Goal: Check status

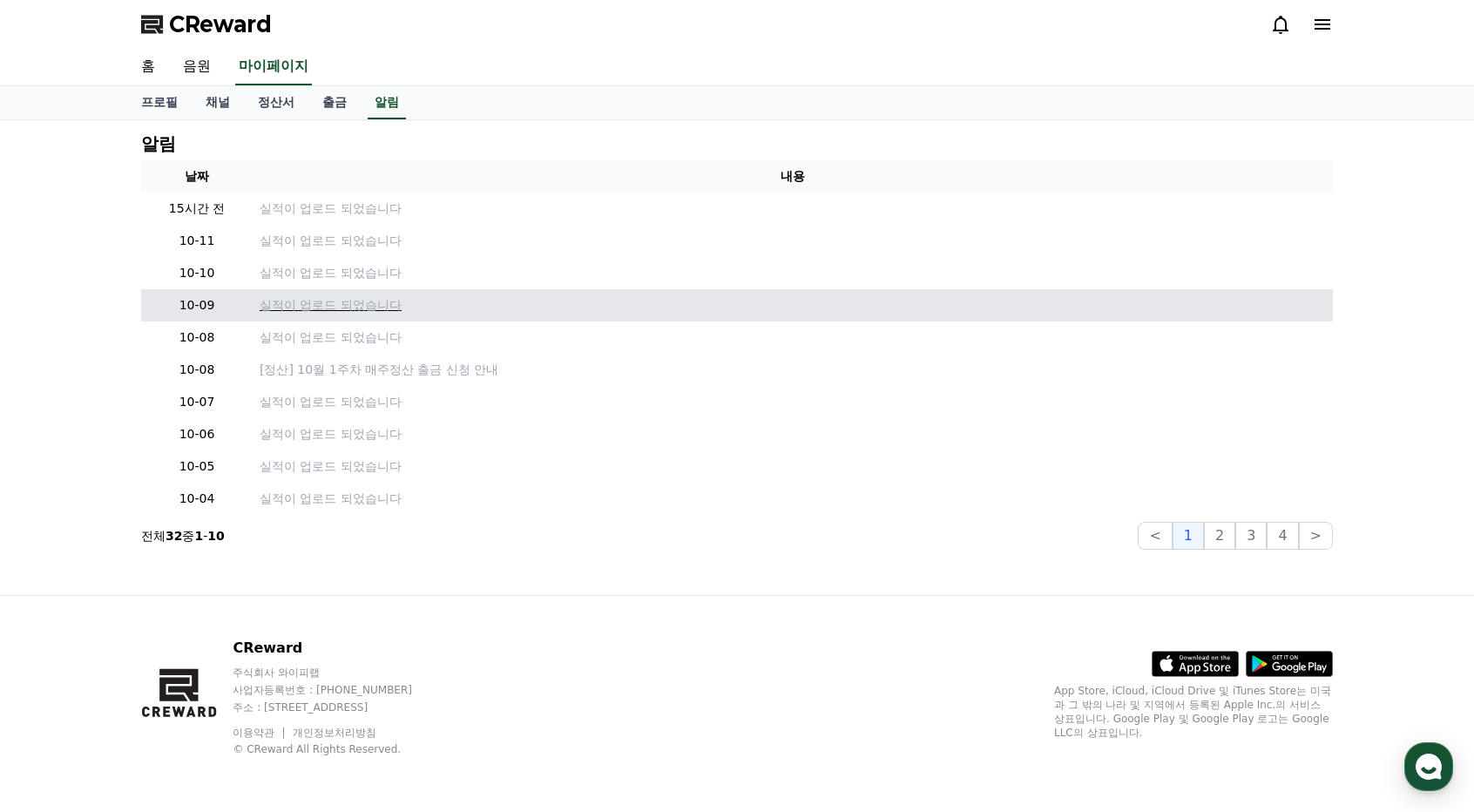
scroll to position [1584, 0]
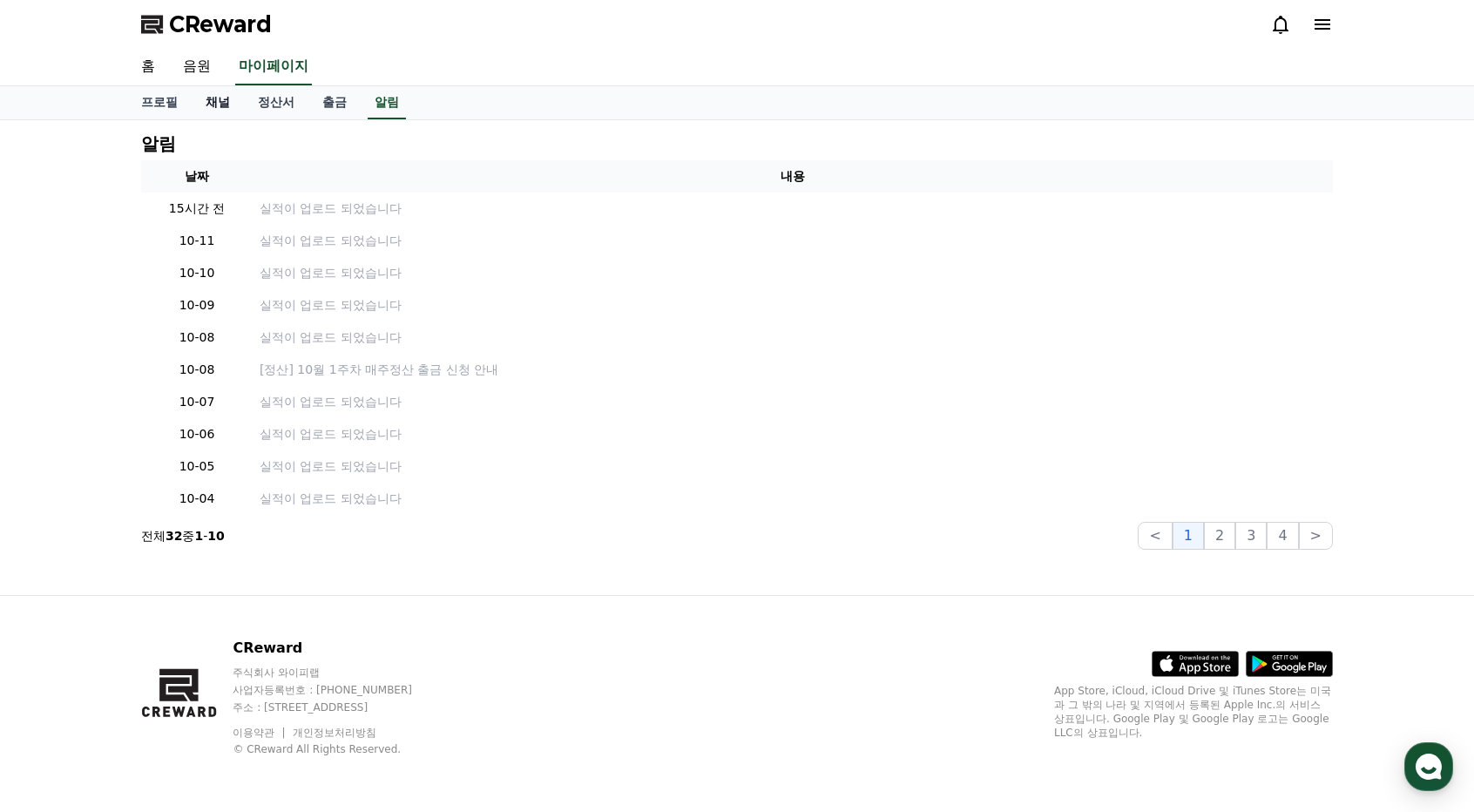
click at [227, 98] on link "채널" at bounding box center [218, 103] width 52 height 33
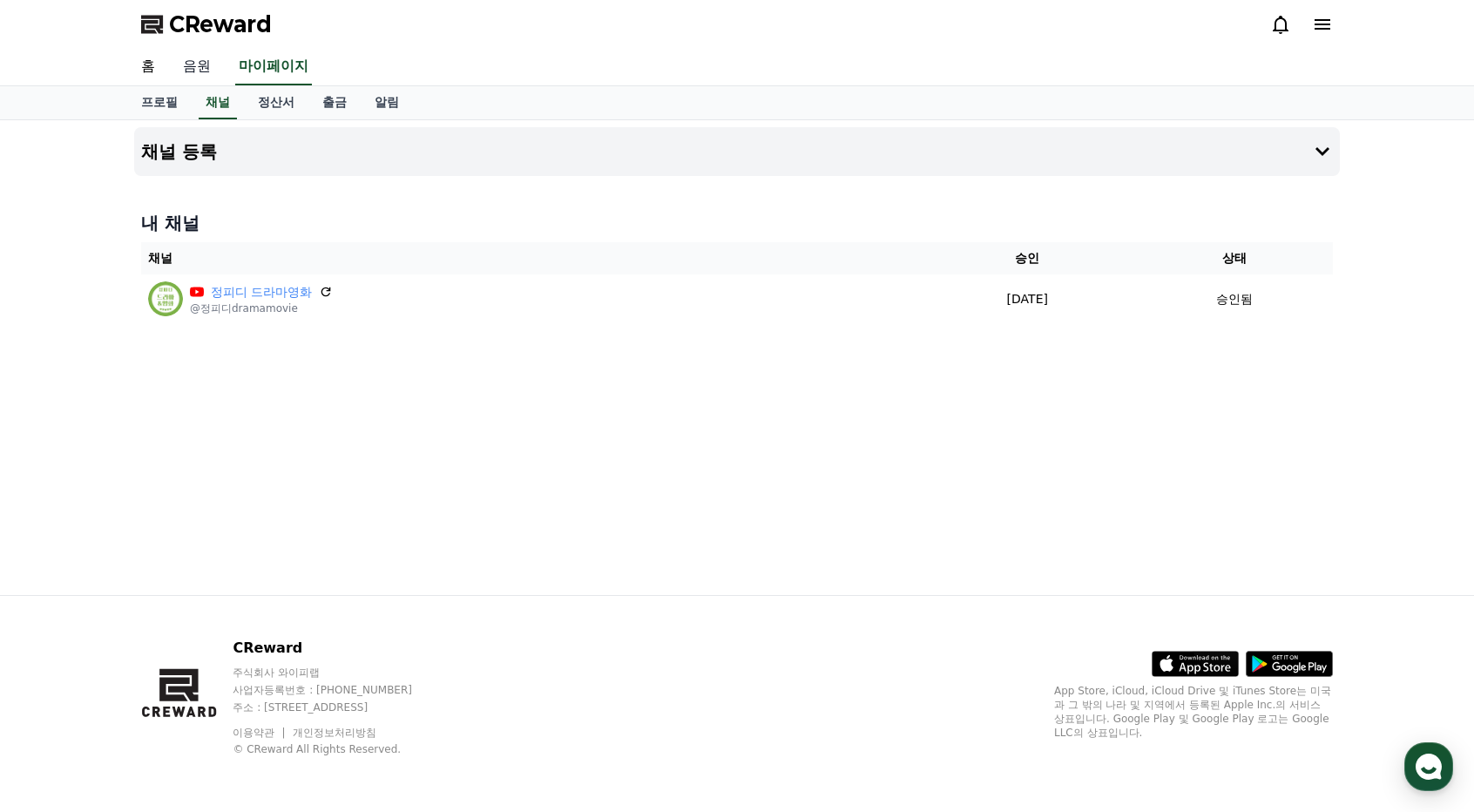
click at [195, 65] on link "음원" at bounding box center [197, 67] width 56 height 36
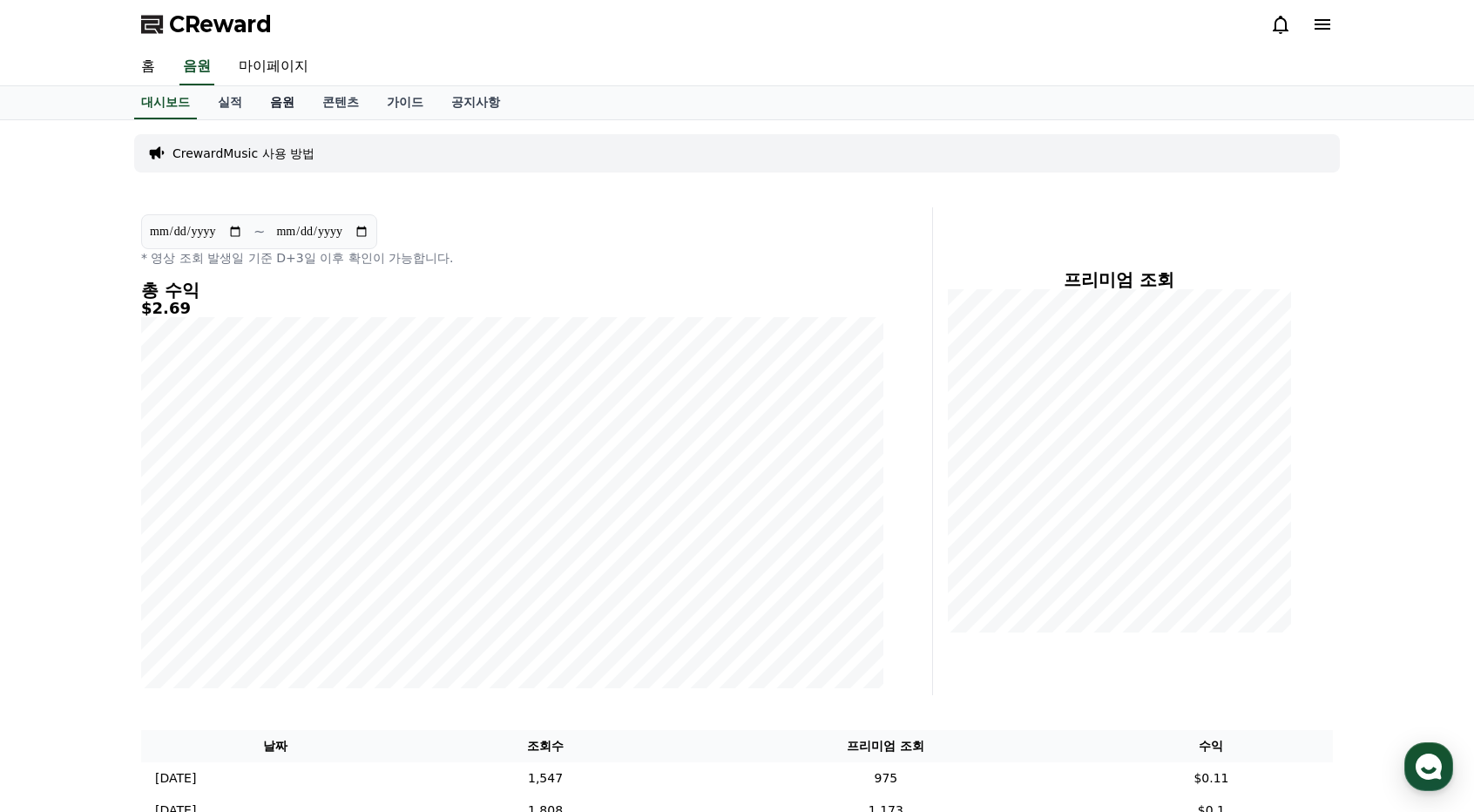
click at [282, 102] on link "음원" at bounding box center [282, 103] width 52 height 33
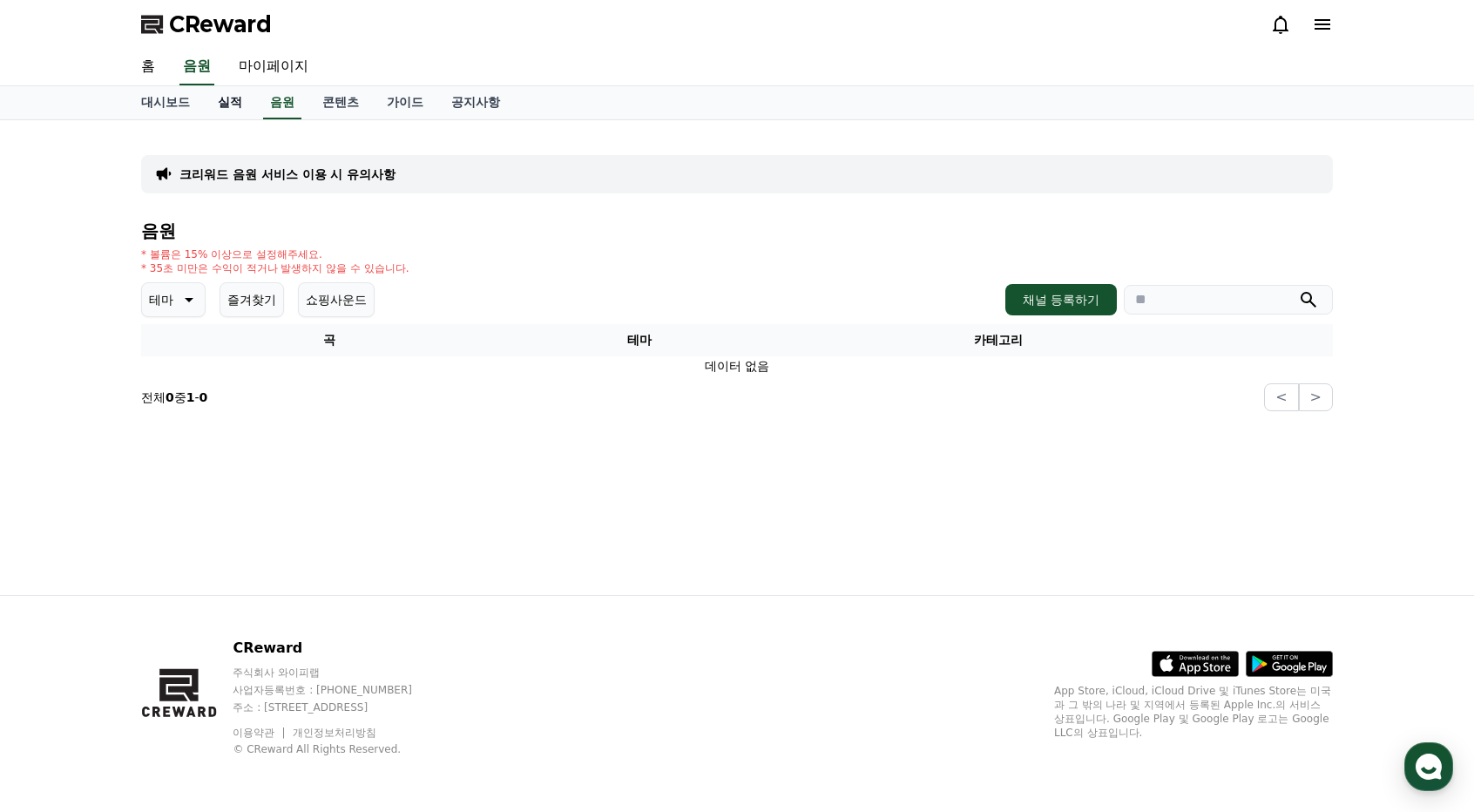
click at [236, 100] on link "실적" at bounding box center [230, 103] width 52 height 33
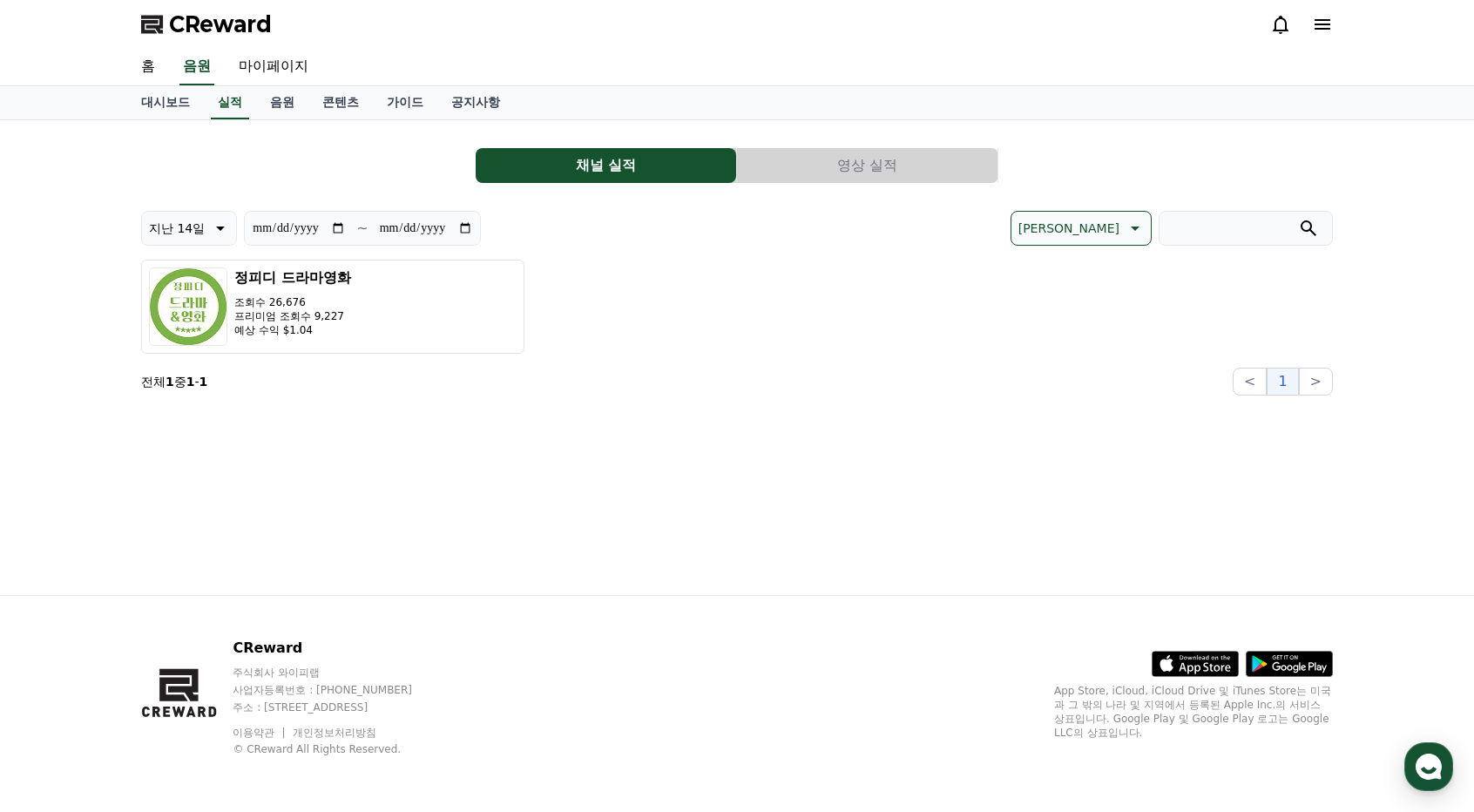
click at [885, 180] on button "영상 실적" at bounding box center [867, 165] width 260 height 35
